Goal: Task Accomplishment & Management: Manage account settings

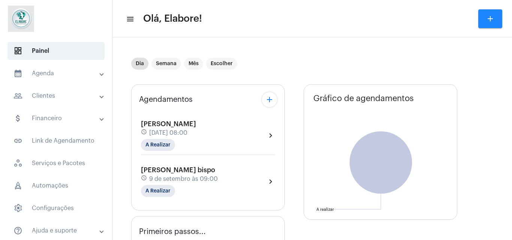
click at [222, 142] on div "[PERSON_NAME] schedule [DATE] 08:00 A Realizar chevron_right" at bounding box center [208, 135] width 134 height 31
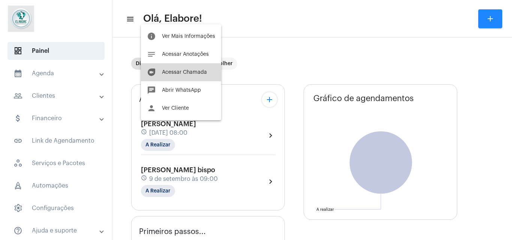
click at [194, 72] on span "Acessar Chamada" at bounding box center [184, 72] width 45 height 5
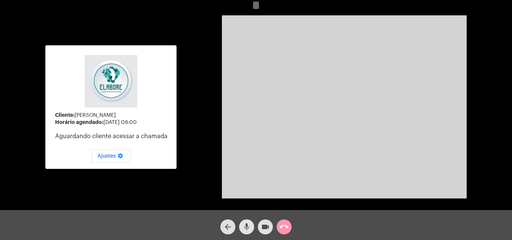
click at [245, 227] on mat-icon "mic" at bounding box center [246, 227] width 9 height 9
click at [259, 229] on button "videocam" at bounding box center [265, 227] width 15 height 15
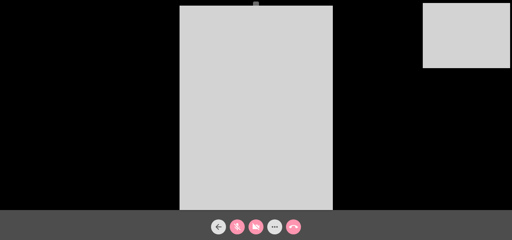
click at [243, 227] on button "mic_off" at bounding box center [237, 227] width 15 height 15
click at [256, 227] on mat-icon "videocam_off" at bounding box center [255, 227] width 9 height 9
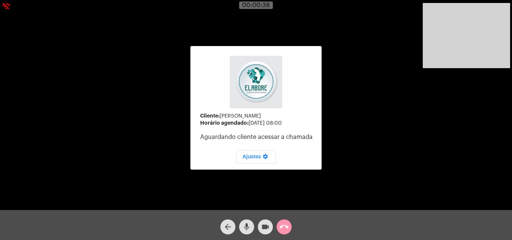
click at [148, 119] on div "Cliente: [PERSON_NAME] agendado: [DATE] 08:00 Aguardando cliente acessar a cham…" at bounding box center [256, 107] width 510 height 210
click at [227, 229] on mat-icon "arrow_back" at bounding box center [227, 227] width 9 height 9
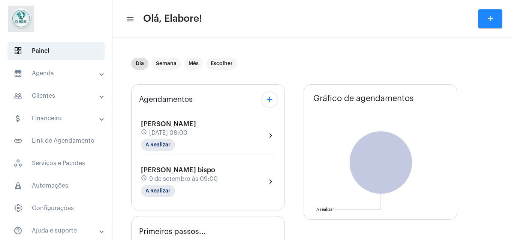
type input "[URL][DOMAIN_NAME]"
click at [226, 106] on div "Agendamentos add" at bounding box center [208, 99] width 138 height 15
click at [196, 140] on div "[PERSON_NAME] schedule [DATE] 08:00 A Realizar" at bounding box center [168, 135] width 55 height 31
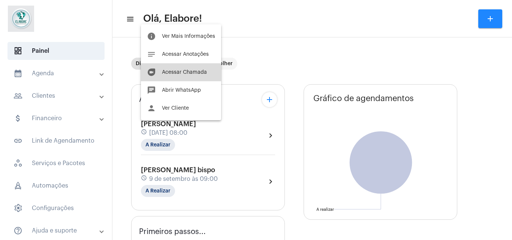
click at [193, 78] on button "duo [PERSON_NAME]" at bounding box center [181, 72] width 80 height 18
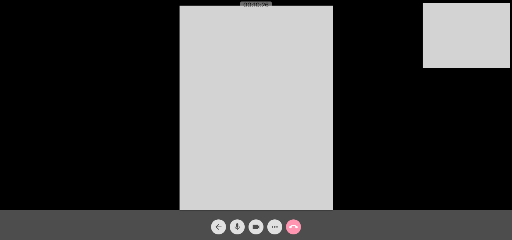
click at [272, 229] on mat-icon "more_horiz" at bounding box center [274, 227] width 9 height 9
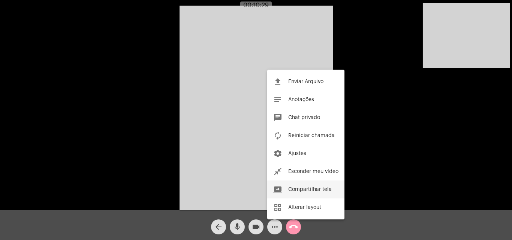
click at [309, 188] on span "Compartilhar tela" at bounding box center [309, 189] width 43 height 5
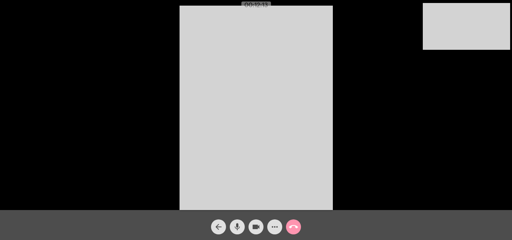
click at [273, 225] on mat-icon "more_horiz" at bounding box center [274, 227] width 9 height 9
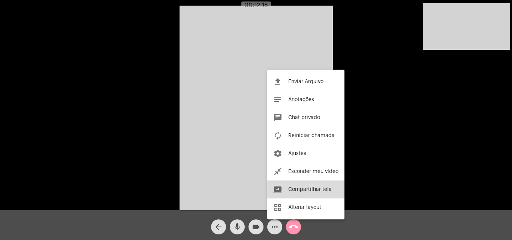
click at [298, 190] on span "Compartilhar tela" at bounding box center [309, 189] width 43 height 5
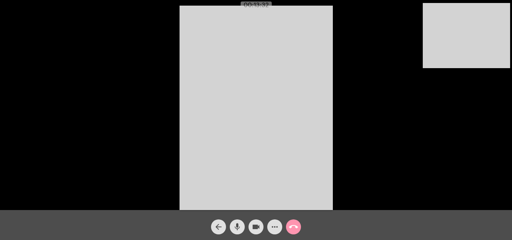
click at [223, 226] on mat-icon "arrow_back" at bounding box center [218, 227] width 9 height 9
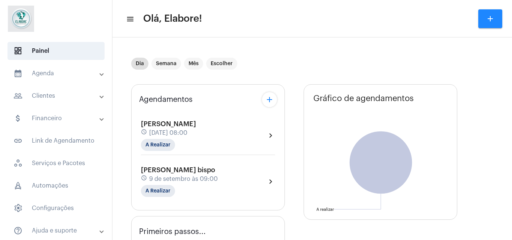
type input "[URL][DOMAIN_NAME]"
click at [158, 145] on mat-chip "A Realizar" at bounding box center [158, 145] width 34 height 12
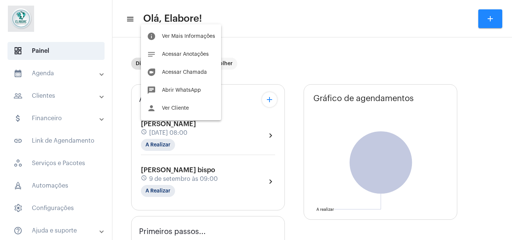
click at [299, 26] on div at bounding box center [256, 120] width 512 height 240
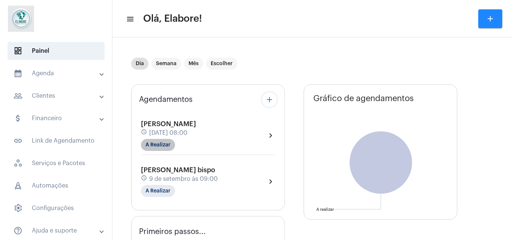
click at [158, 143] on mat-chip "A Realizar" at bounding box center [158, 145] width 34 height 12
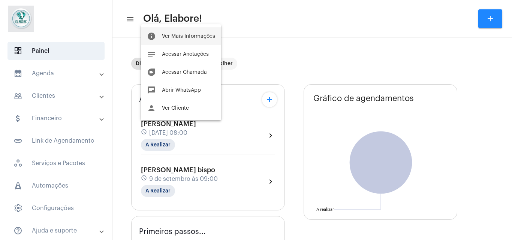
click at [178, 40] on button "info Ver Mais Informações" at bounding box center [181, 36] width 80 height 18
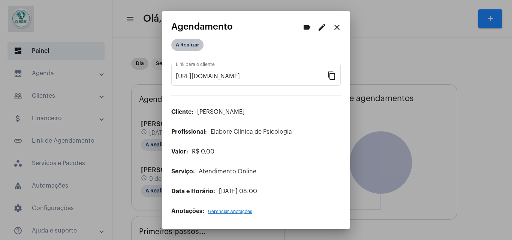
click at [196, 44] on mat-chip "A Realizar" at bounding box center [187, 45] width 32 height 12
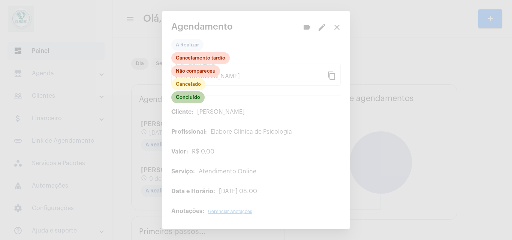
click at [191, 97] on mat-chip "Concluído" at bounding box center [187, 97] width 33 height 12
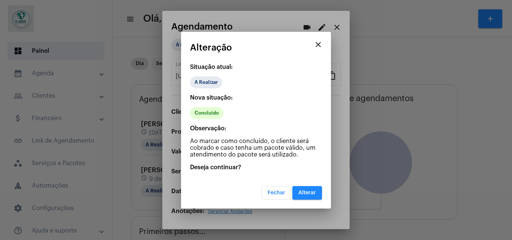
click at [323, 199] on mat-dialog-container "close Alteração Situação atual: A Realizar Nova situação: Concluído Observação:…" at bounding box center [256, 120] width 150 height 177
click at [312, 196] on button "Alterar" at bounding box center [307, 192] width 30 height 13
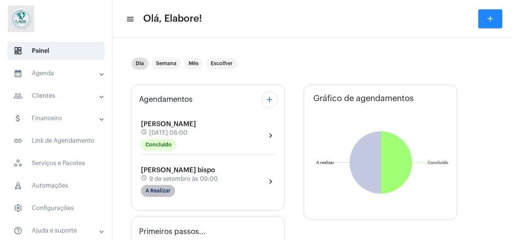
click at [166, 190] on mat-chip "A Realizar" at bounding box center [158, 191] width 34 height 12
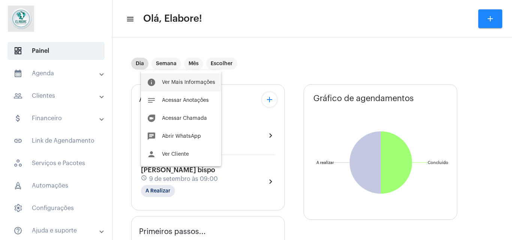
click at [191, 87] on button "info Ver Mais Informações" at bounding box center [181, 82] width 80 height 18
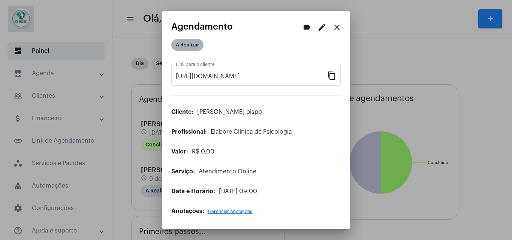
click at [200, 42] on mat-chip "A Realizar" at bounding box center [187, 45] width 32 height 12
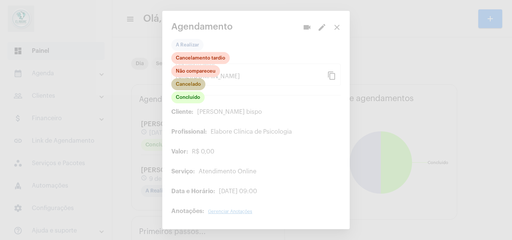
click at [195, 82] on mat-chip "Cancelado" at bounding box center [188, 84] width 34 height 12
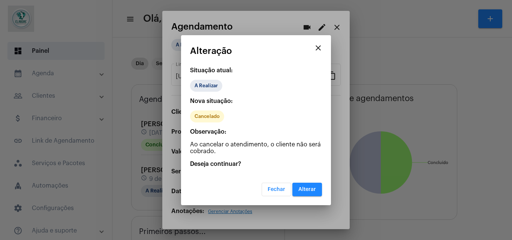
click at [312, 191] on span "Alterar" at bounding box center [307, 189] width 18 height 5
